Goal: Information Seeking & Learning: Learn about a topic

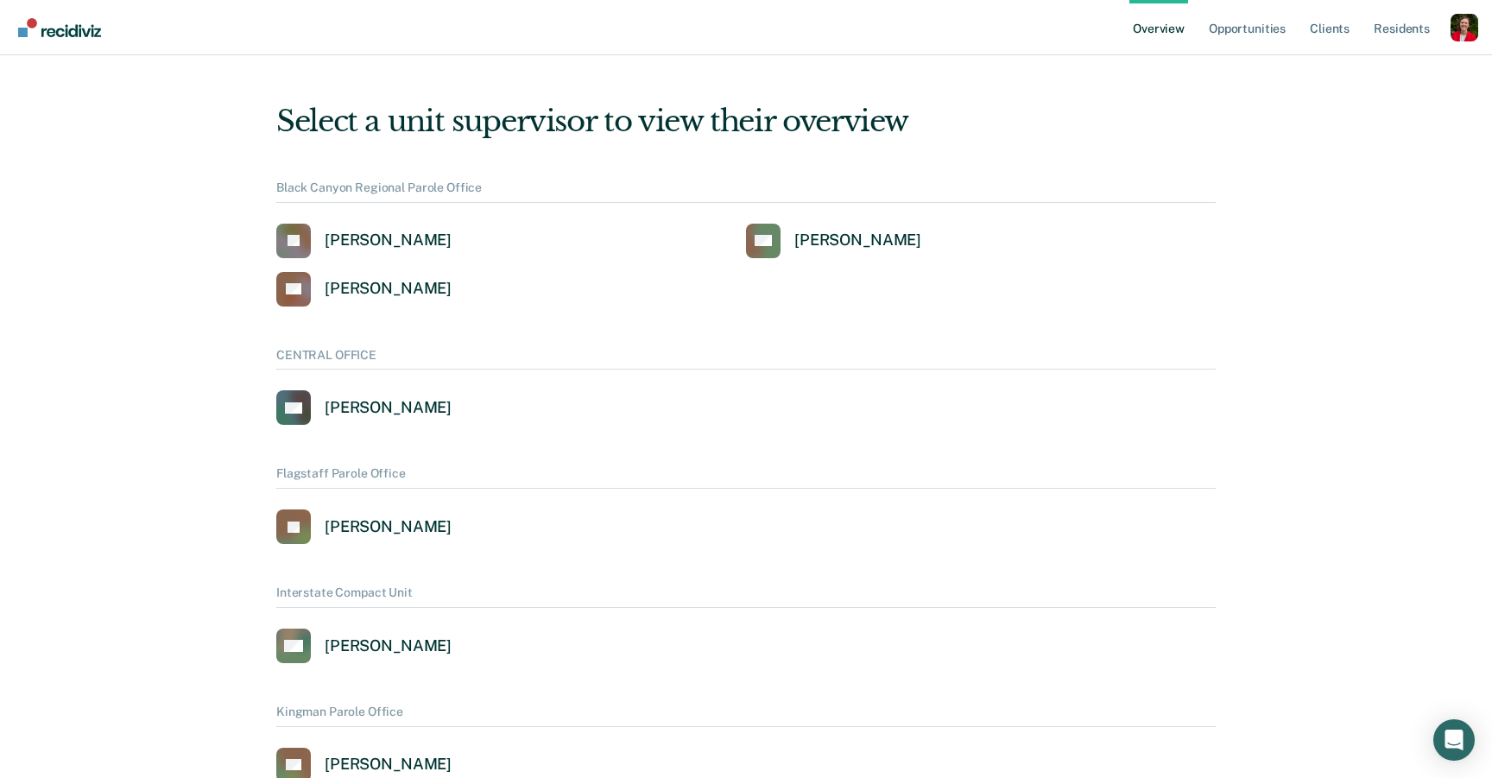
click at [1447, 32] on ul "Overview Opportunities Client s Resident s" at bounding box center [1289, 27] width 321 height 55
click at [1465, 22] on div "Profile dropdown button" at bounding box center [1465, 28] width 28 height 28
click at [1361, 64] on link "Profile" at bounding box center [1394, 69] width 139 height 15
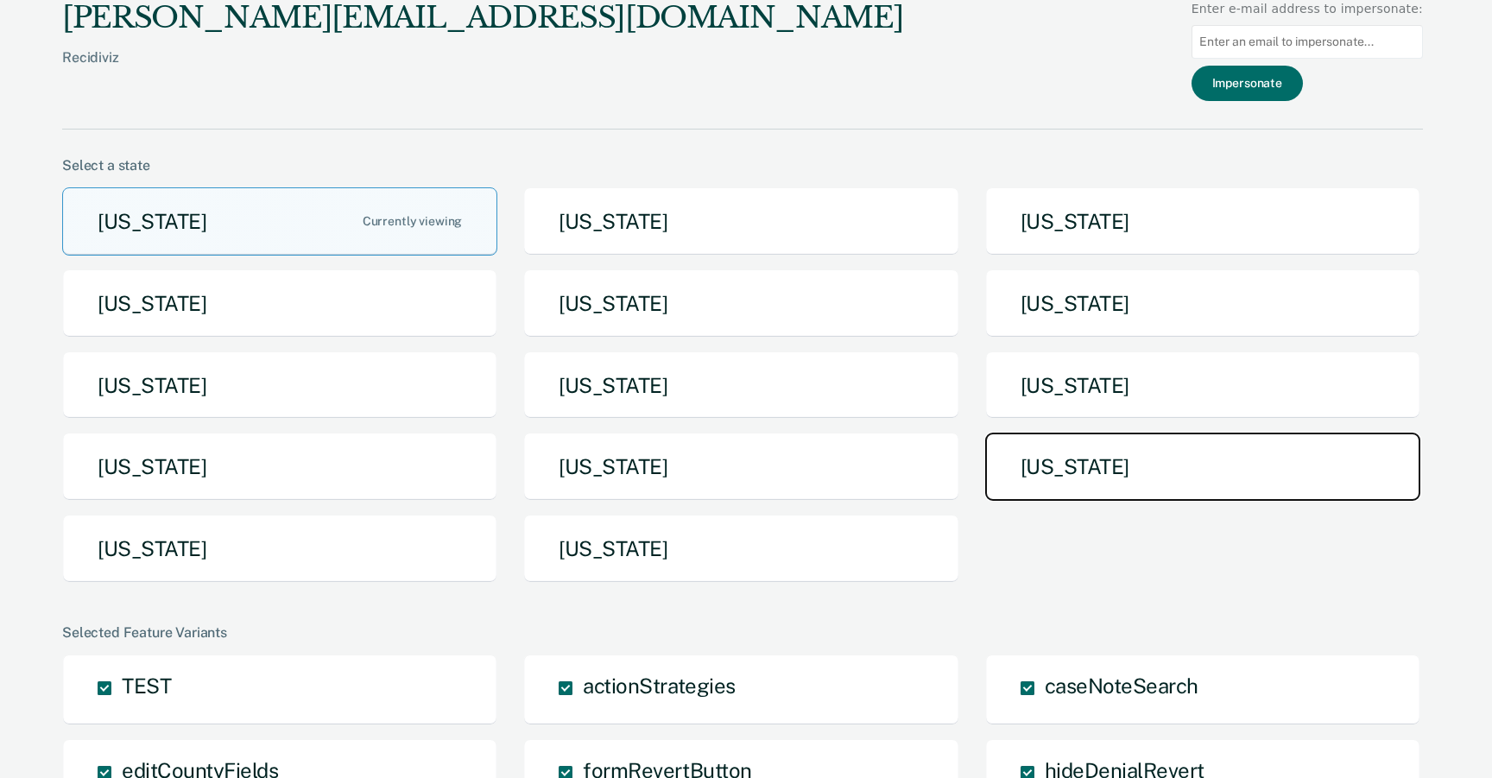
click at [1111, 457] on button "Tennessee" at bounding box center [1202, 467] width 435 height 68
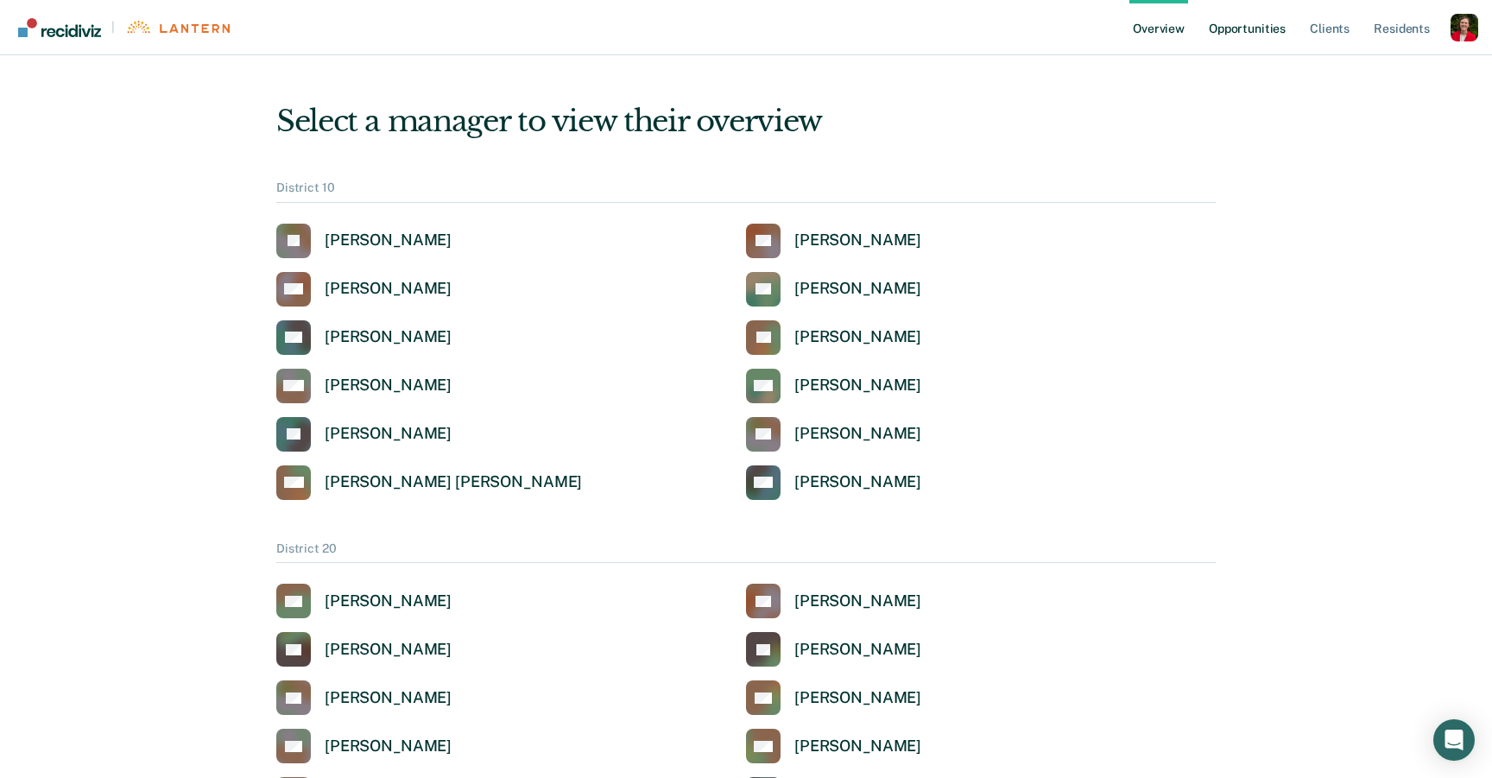
click at [1266, 35] on link "Opportunities" at bounding box center [1247, 27] width 84 height 55
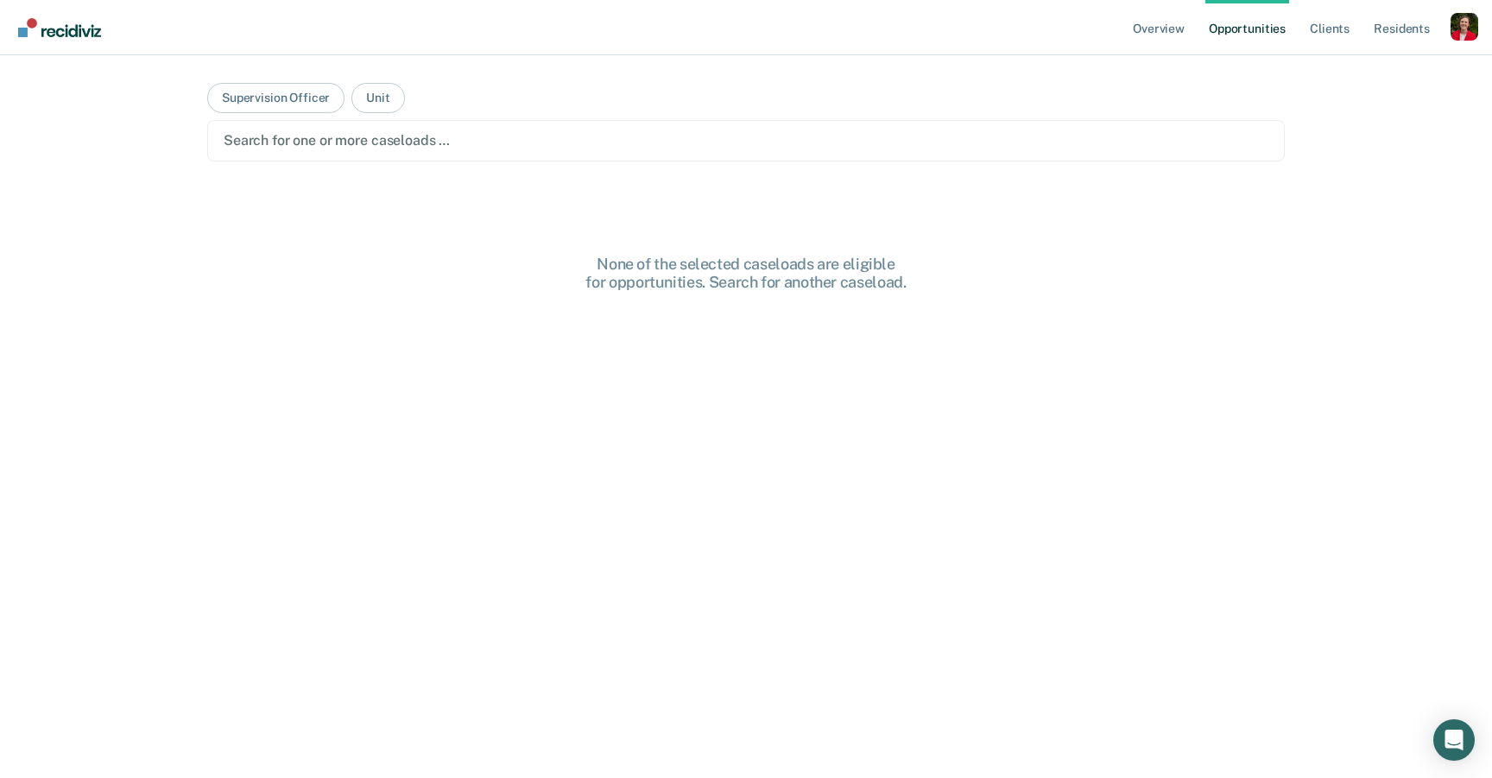
click at [433, 140] on div at bounding box center [746, 140] width 1045 height 20
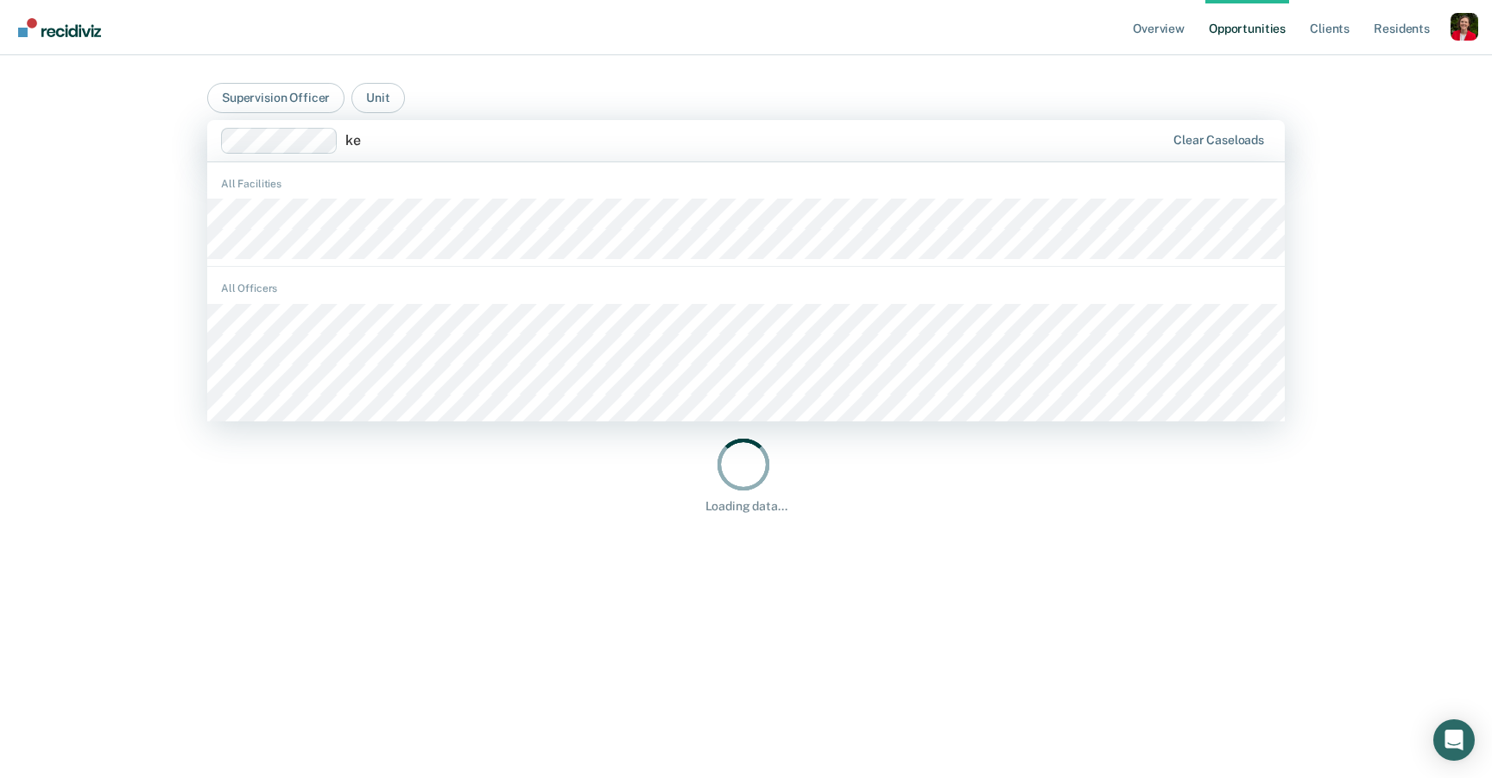
type input "k"
click at [176, 180] on div "Overview Opportunities Client s Resident s Profile How it works Go to Pathways …" at bounding box center [746, 389] width 1492 height 778
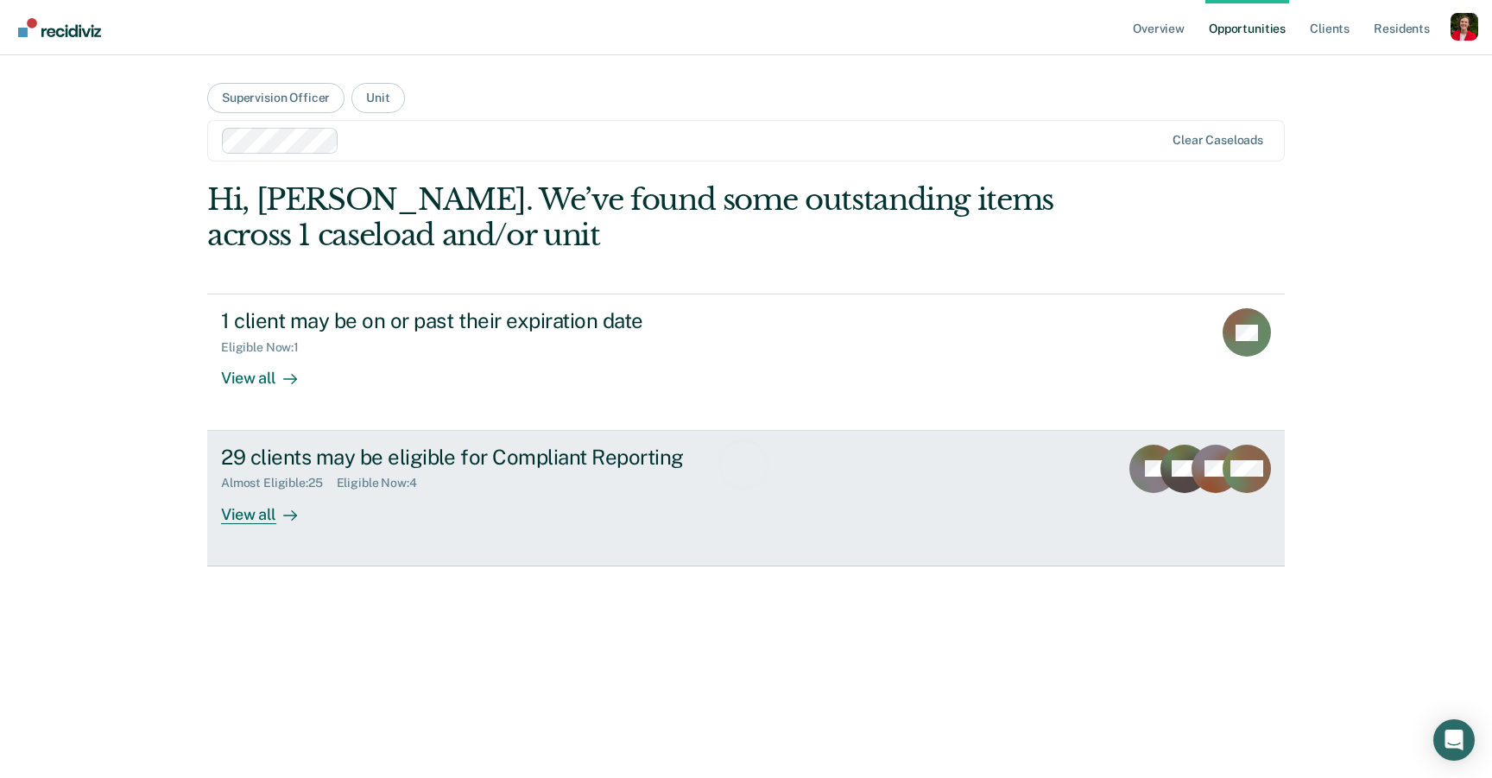
click at [351, 520] on div "29 clients may be eligible for Compliant Reporting Almost Eligible : 25 Eligibl…" at bounding box center [545, 484] width 648 height 79
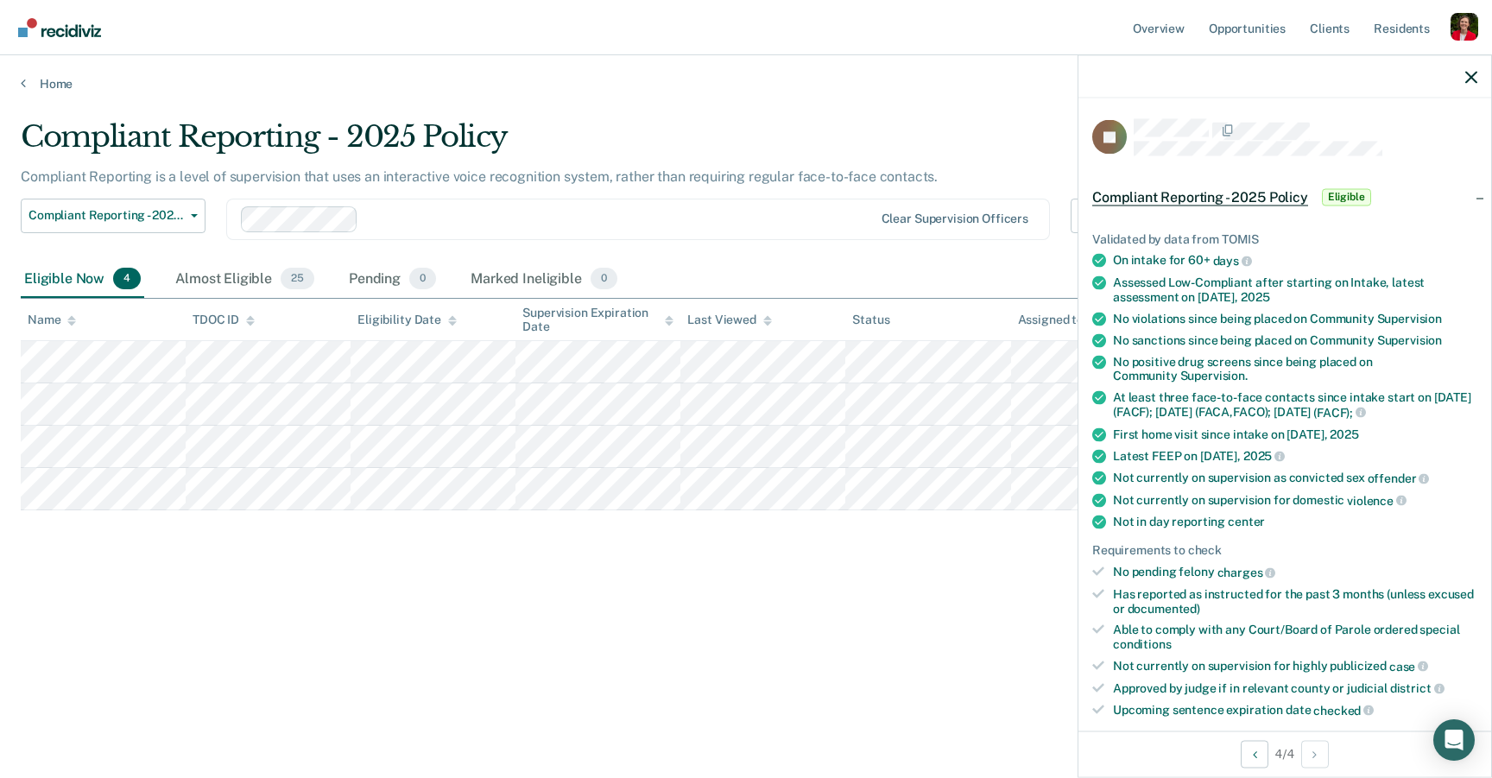
click at [276, 627] on div "Compliant Reporting - 2025 Policy Compliant Reporting is a level of supervision…" at bounding box center [746, 383] width 1451 height 529
click at [209, 299] on th "TDOC ID" at bounding box center [268, 320] width 165 height 42
click at [212, 282] on div "Almost Eligible 25" at bounding box center [245, 280] width 146 height 38
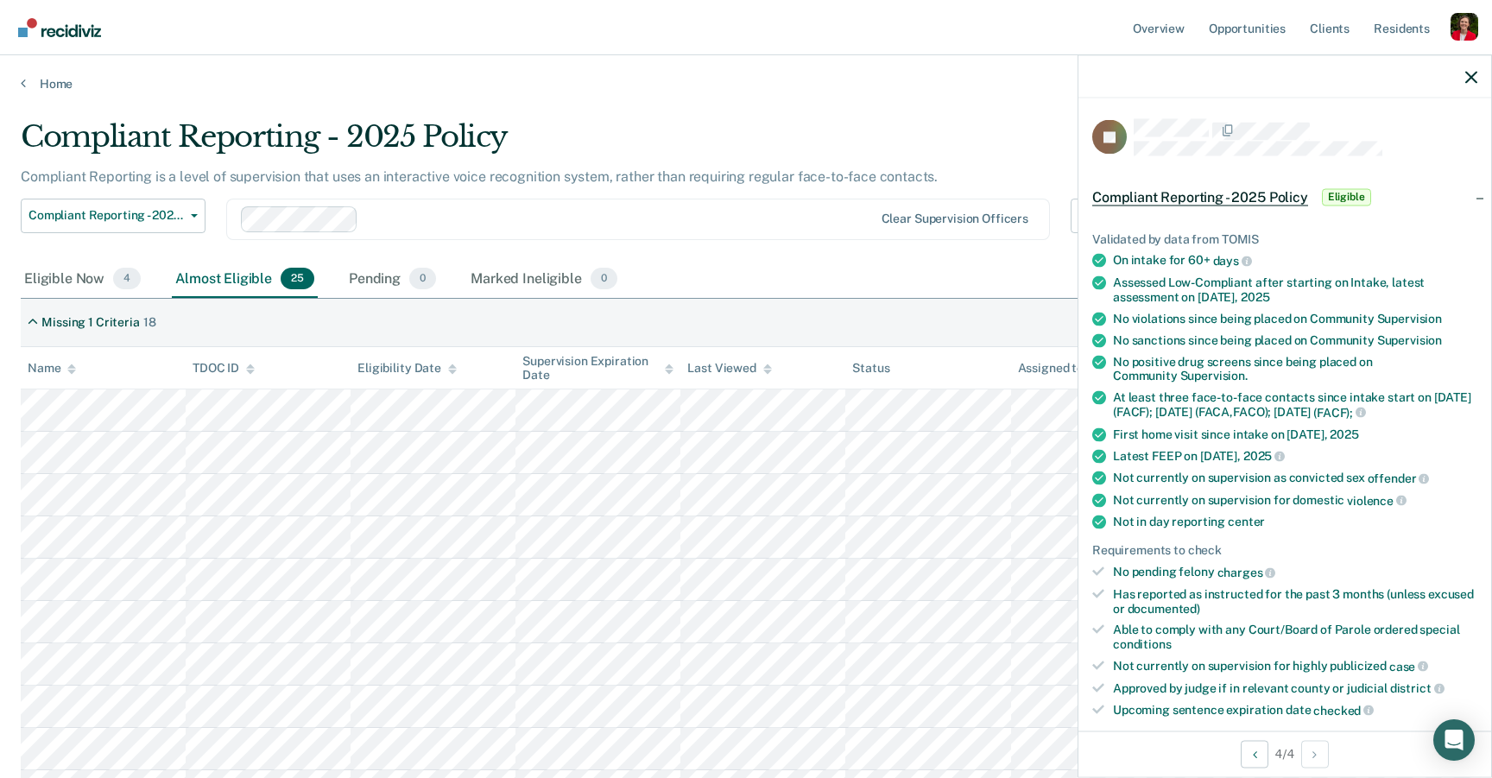
click at [663, 73] on div "Home" at bounding box center [746, 73] width 1492 height 36
click at [1477, 79] on div at bounding box center [1285, 76] width 413 height 43
click at [1474, 77] on icon "button" at bounding box center [1471, 77] width 12 height 12
